Goal: Navigation & Orientation: Find specific page/section

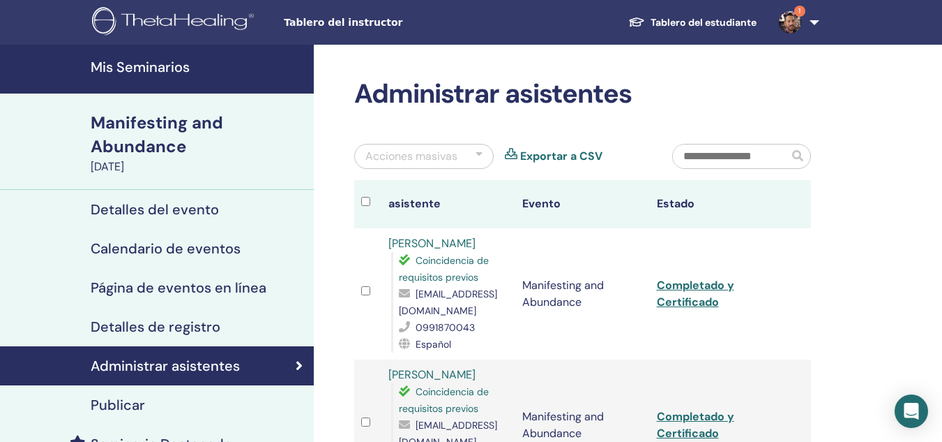
click at [790, 23] on img at bounding box center [790, 22] width 22 height 22
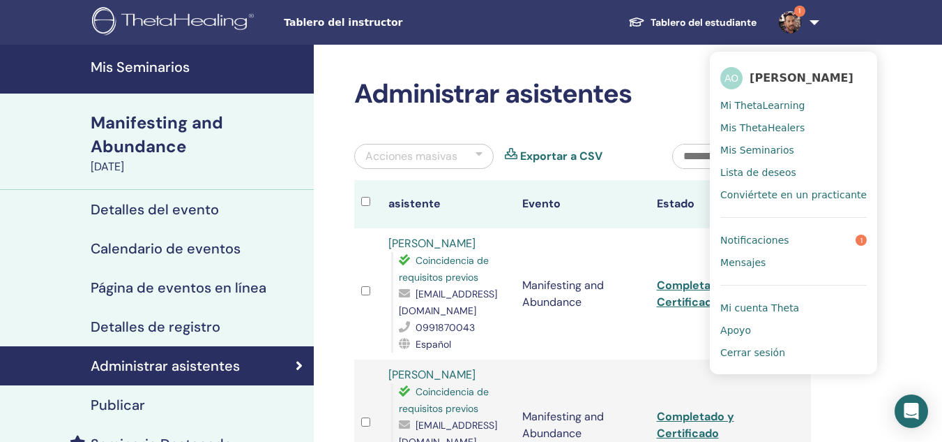
click at [775, 237] on span "Notificaciones" at bounding box center [755, 240] width 68 height 13
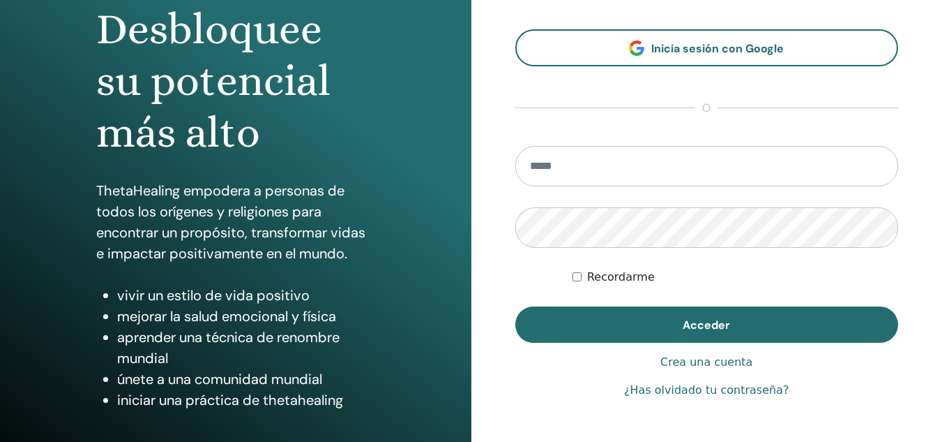
scroll to position [149, 0]
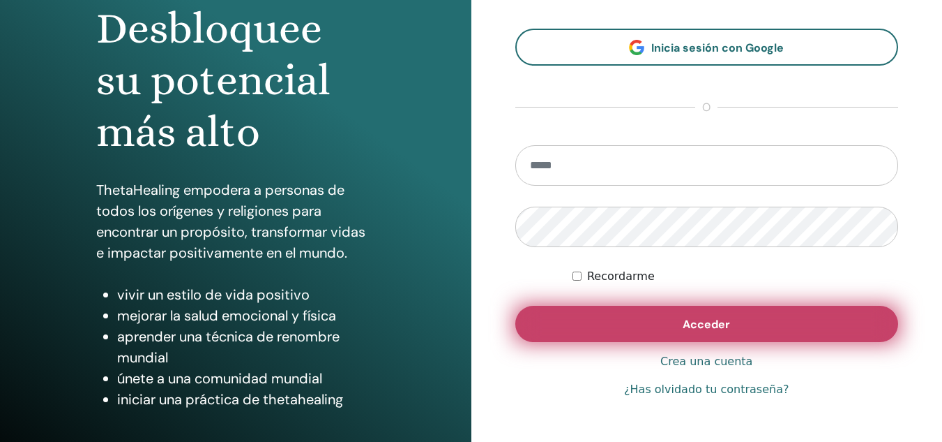
type input "**********"
click at [673, 321] on button "Acceder" at bounding box center [707, 324] width 384 height 36
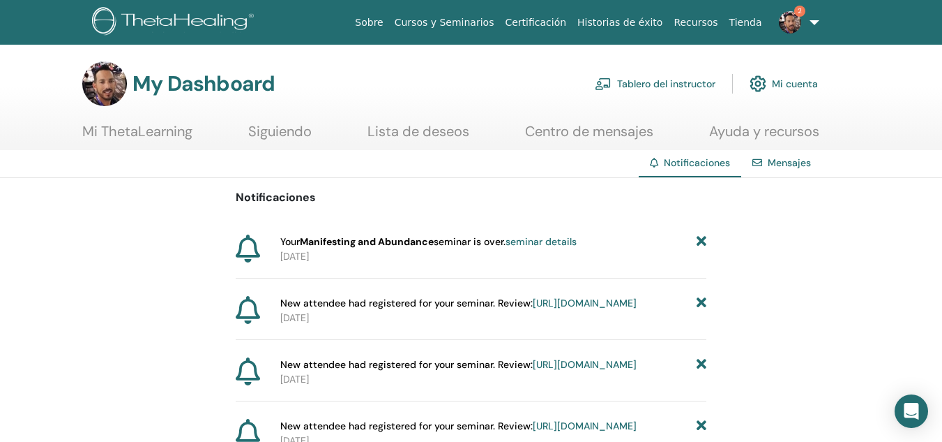
click at [551, 236] on link "seminar details" at bounding box center [541, 241] width 71 height 13
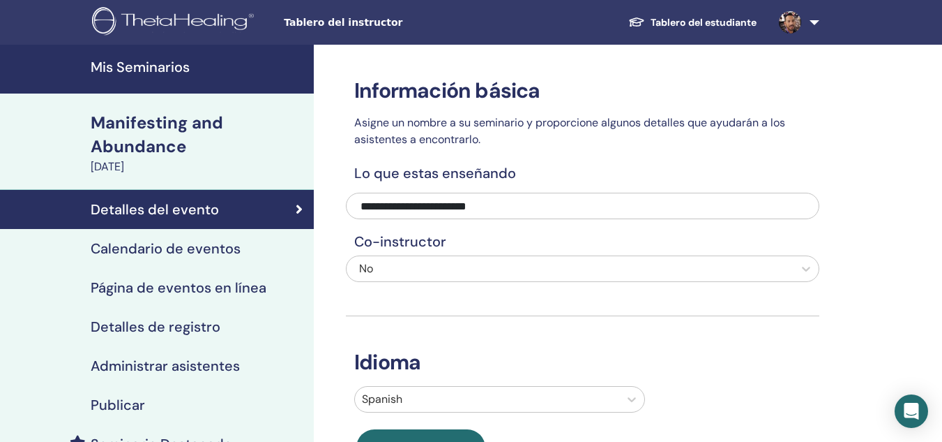
click at [792, 27] on img at bounding box center [790, 22] width 22 height 22
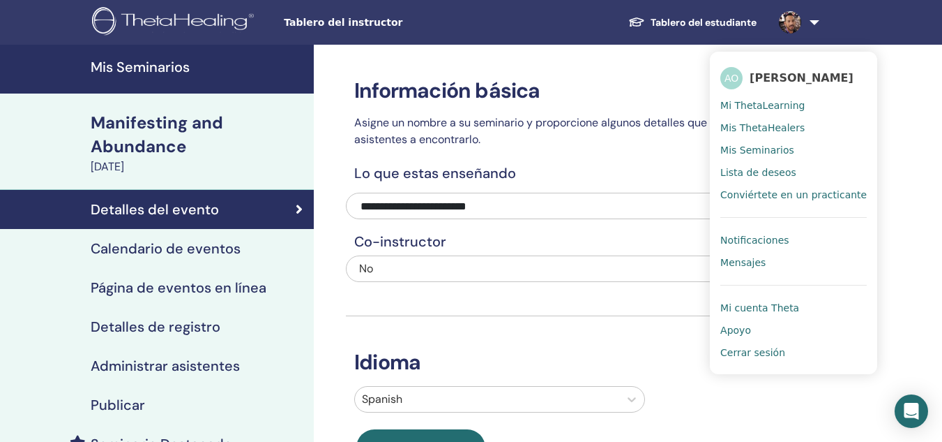
click at [760, 240] on span "Notificaciones" at bounding box center [755, 240] width 68 height 13
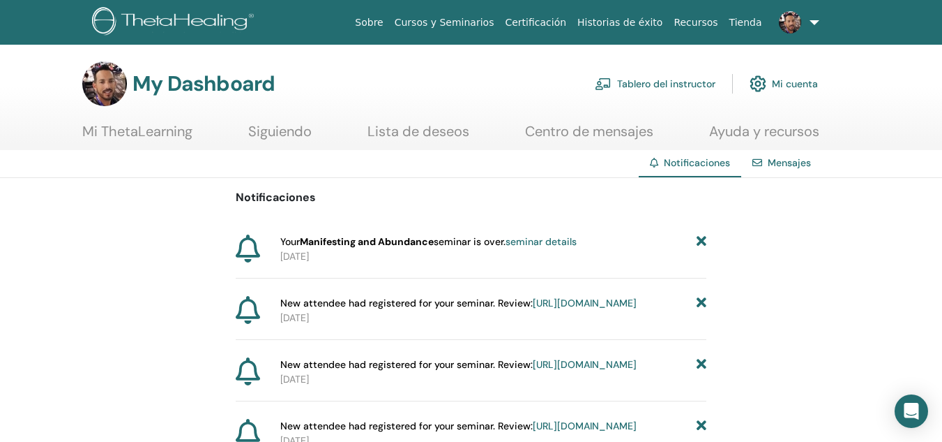
click at [559, 309] on link "https://member.thetahealing.com/instructor/seminar/375126/attendees" at bounding box center [585, 302] width 104 height 13
